Goal: Task Accomplishment & Management: Complete application form

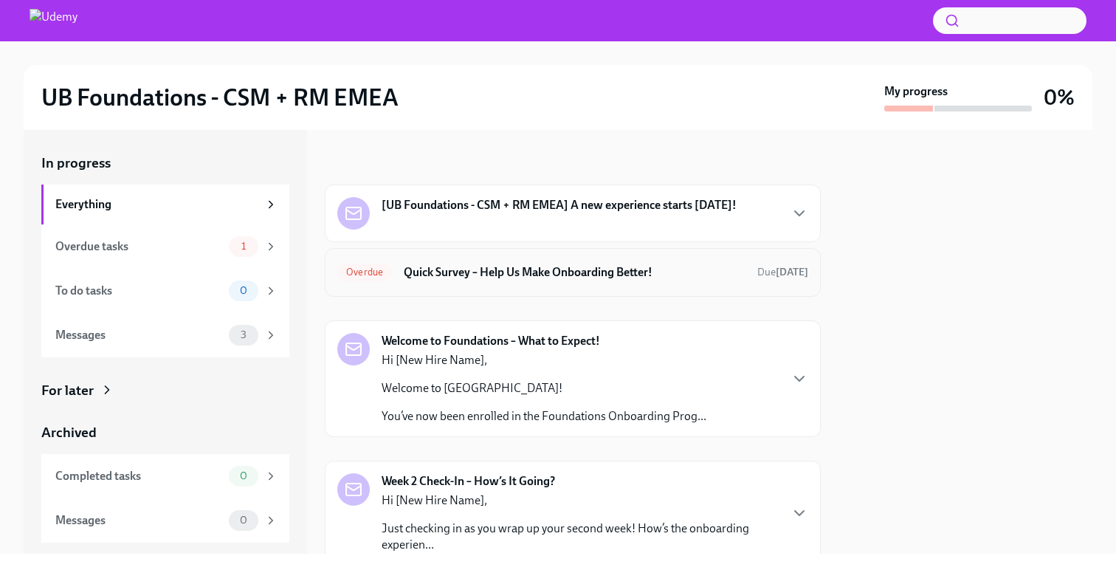
click at [452, 279] on h6 "Quick Survey – Help Us Make Onboarding Better!" at bounding box center [575, 272] width 342 height 16
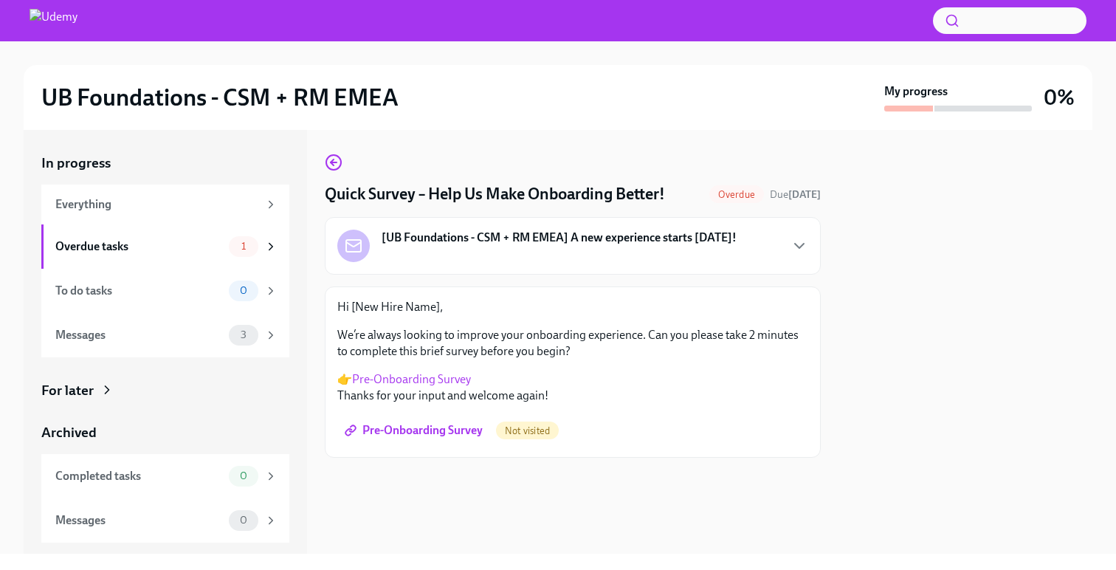
click at [435, 430] on span "Pre-Onboarding Survey" at bounding box center [415, 430] width 135 height 15
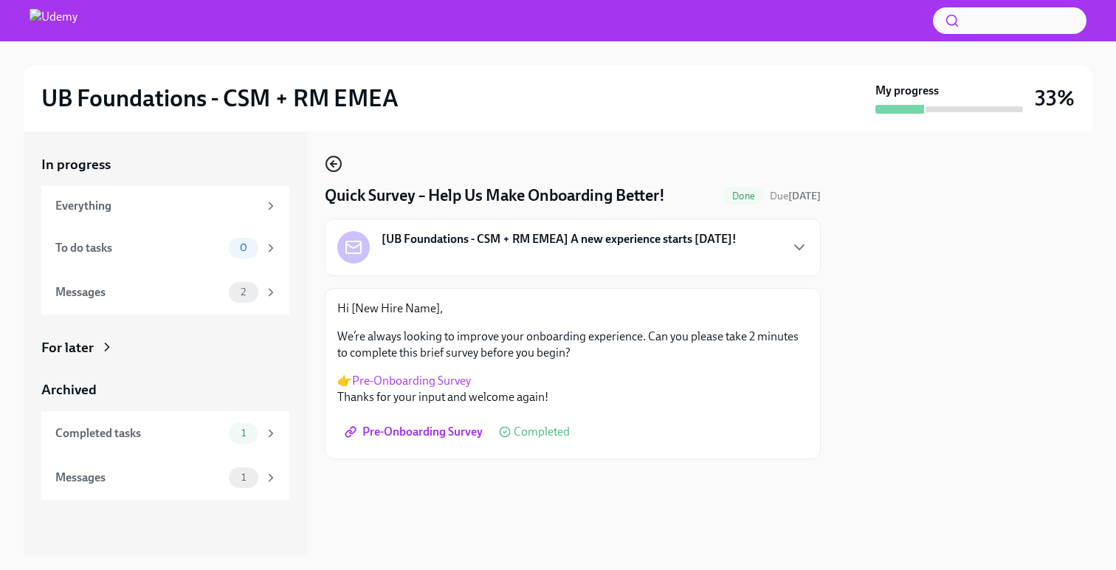
click at [334, 166] on icon "button" at bounding box center [334, 164] width 18 height 18
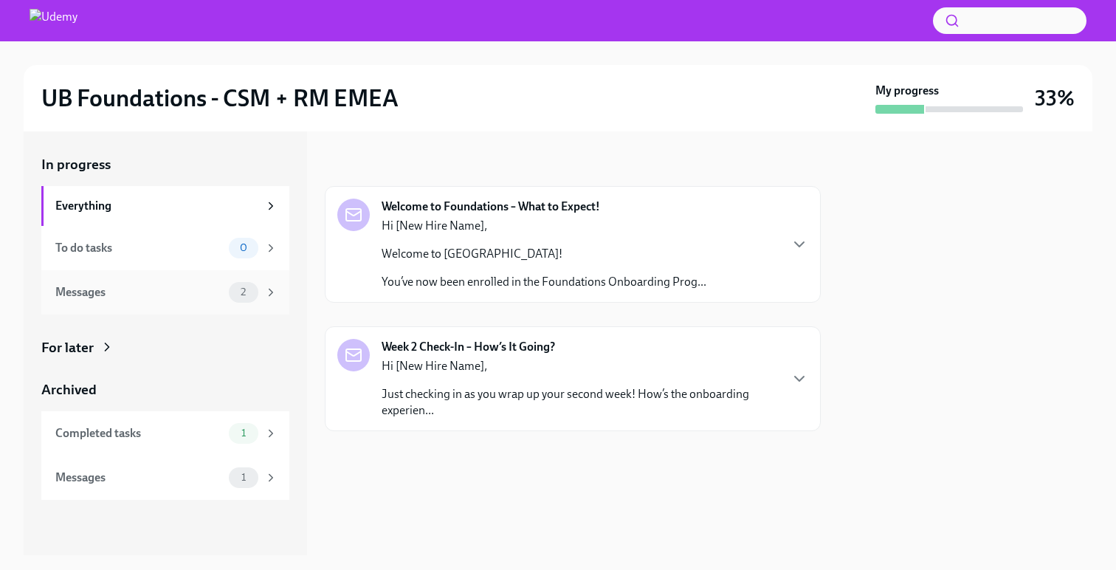
click at [187, 299] on div "Messages" at bounding box center [138, 292] width 167 height 16
click at [185, 257] on div "To do tasks 0" at bounding box center [166, 248] width 222 height 21
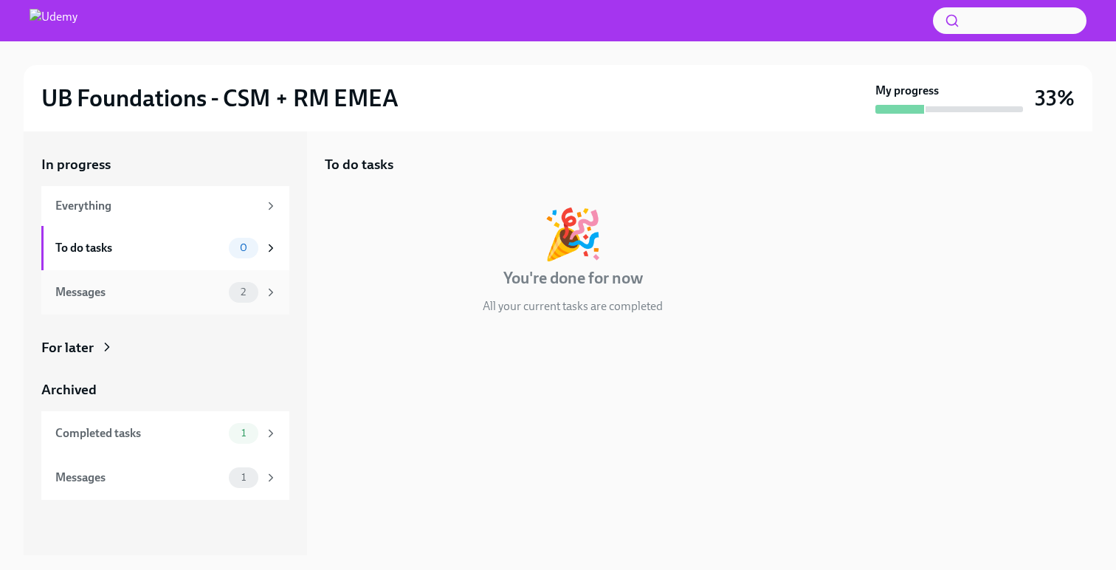
click at [184, 284] on div "Messages" at bounding box center [138, 292] width 167 height 16
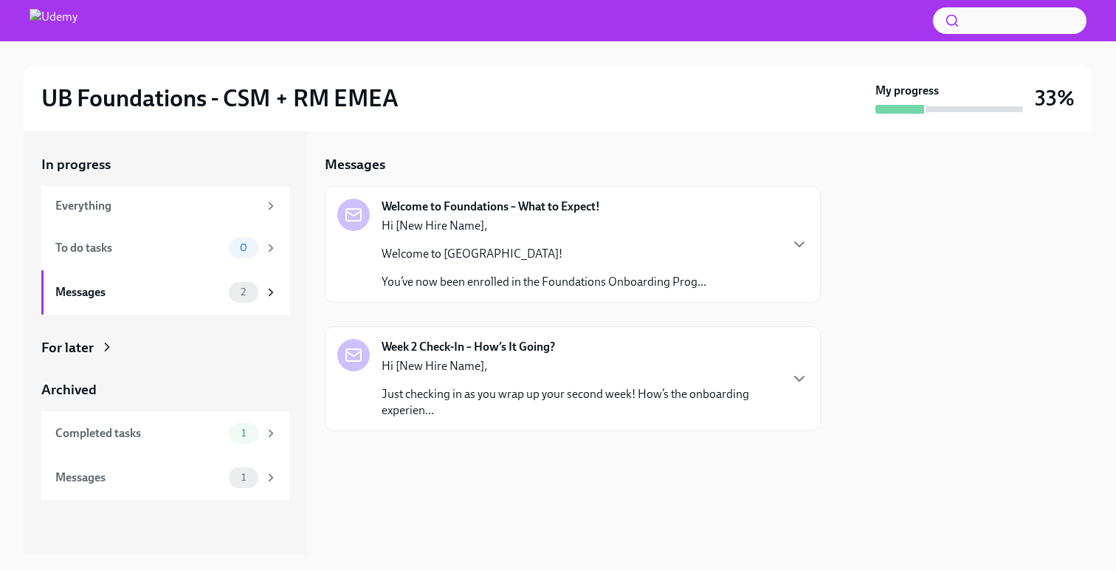
click at [509, 252] on p "Welcome to [GEOGRAPHIC_DATA]!" at bounding box center [543, 254] width 325 height 16
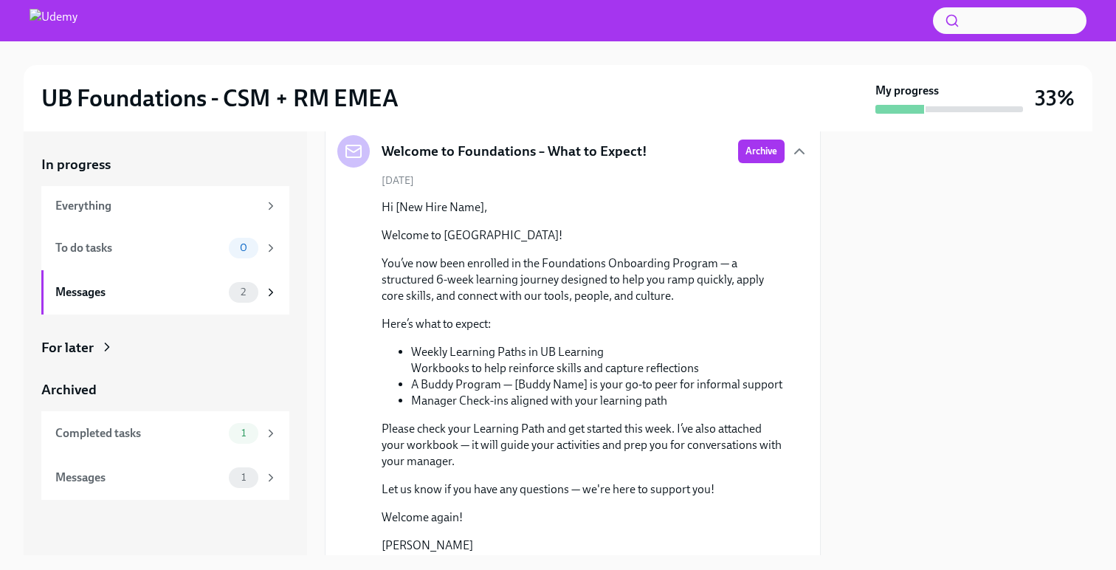
scroll to position [34, 0]
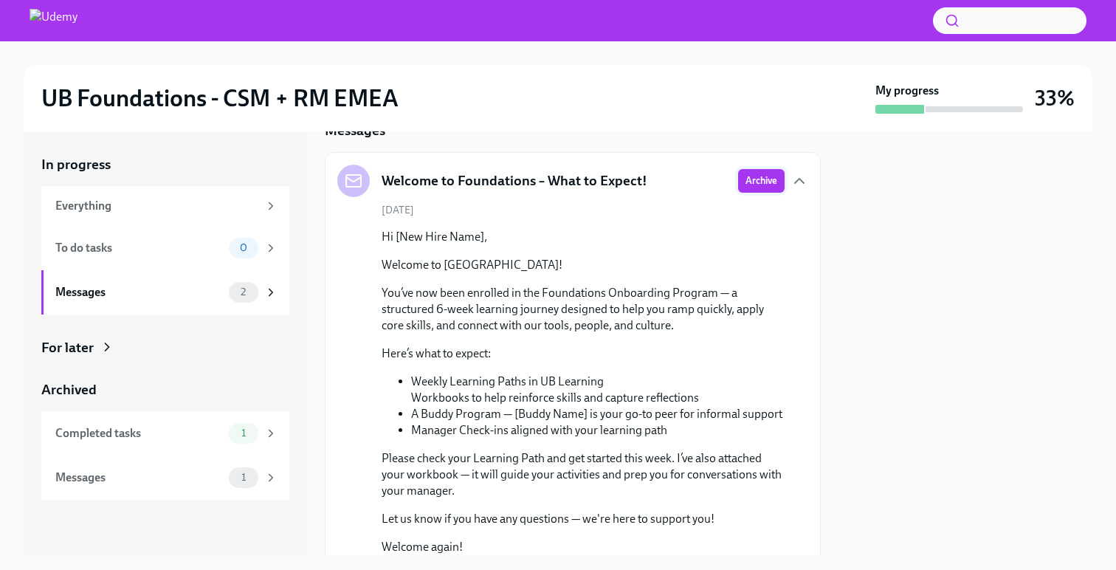
click at [759, 184] on span "Archive" at bounding box center [761, 180] width 32 height 15
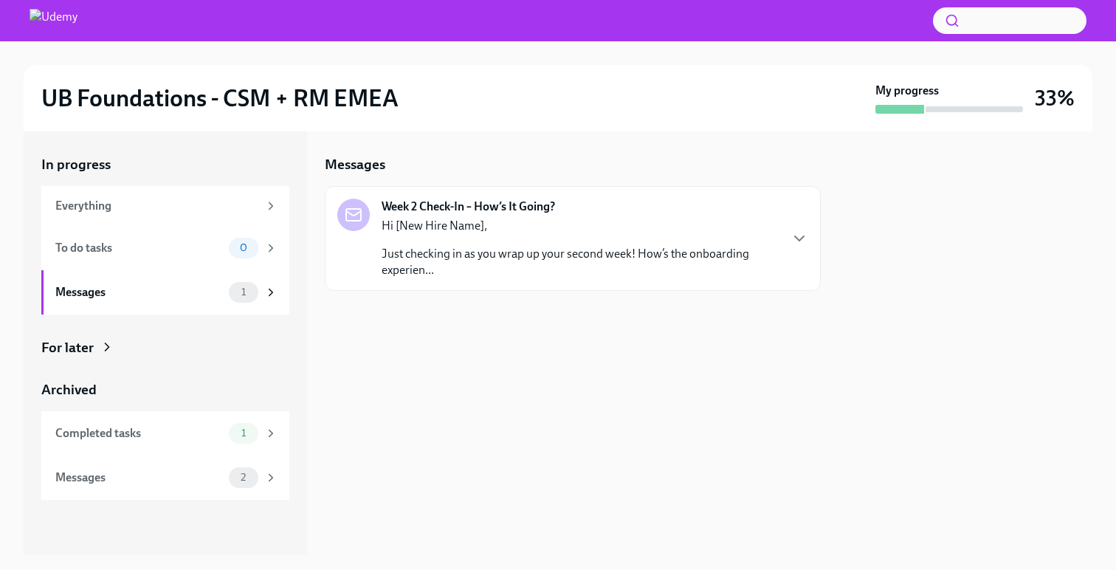
click at [619, 259] on p "Just checking in as you wrap up your second week! How’s the onboarding experien…" at bounding box center [579, 262] width 397 height 32
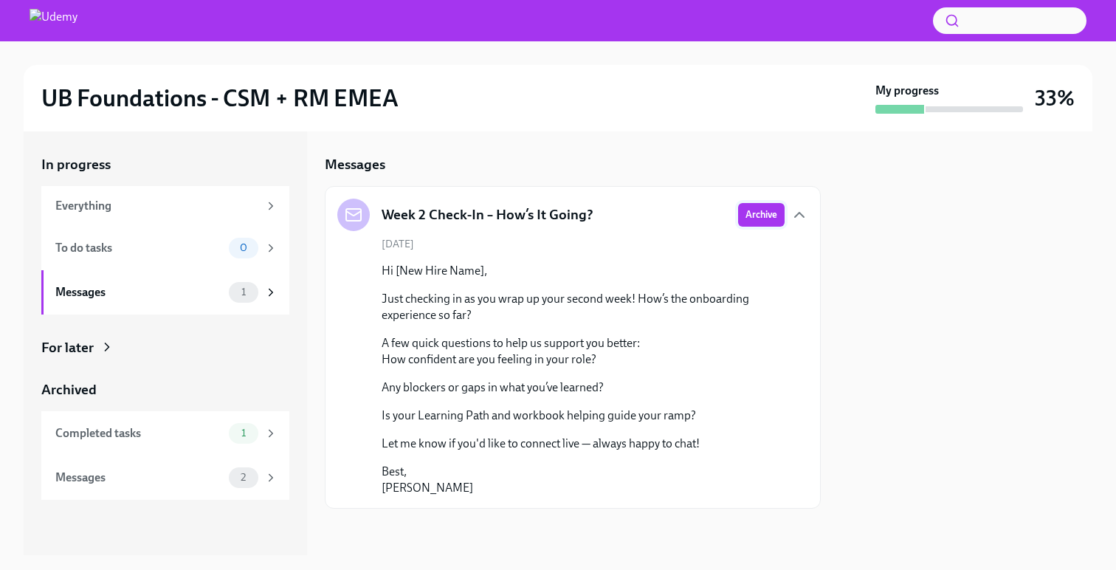
click at [755, 216] on span "Archive" at bounding box center [761, 214] width 32 height 15
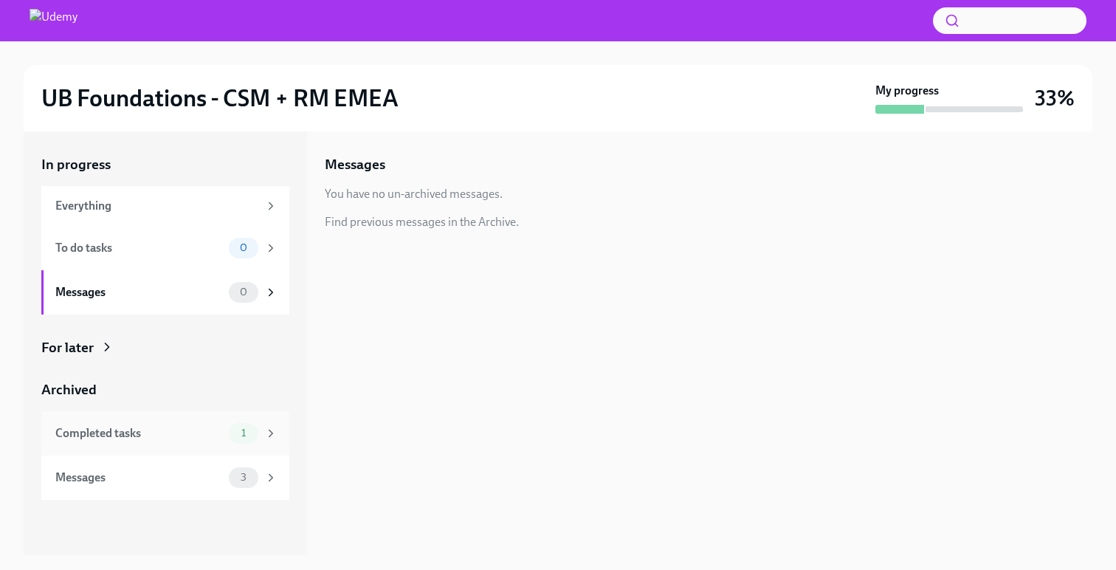
click at [170, 443] on div "Completed tasks 1" at bounding box center [166, 433] width 222 height 21
